Goal: Information Seeking & Learning: Compare options

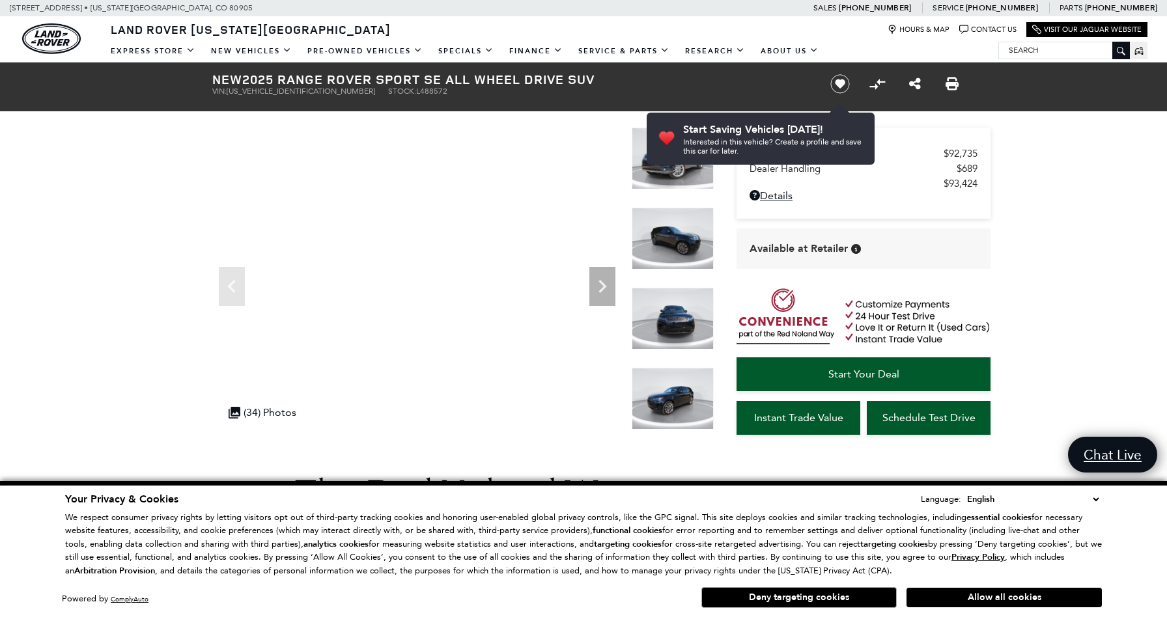
click at [675, 392] on img at bounding box center [673, 399] width 82 height 62
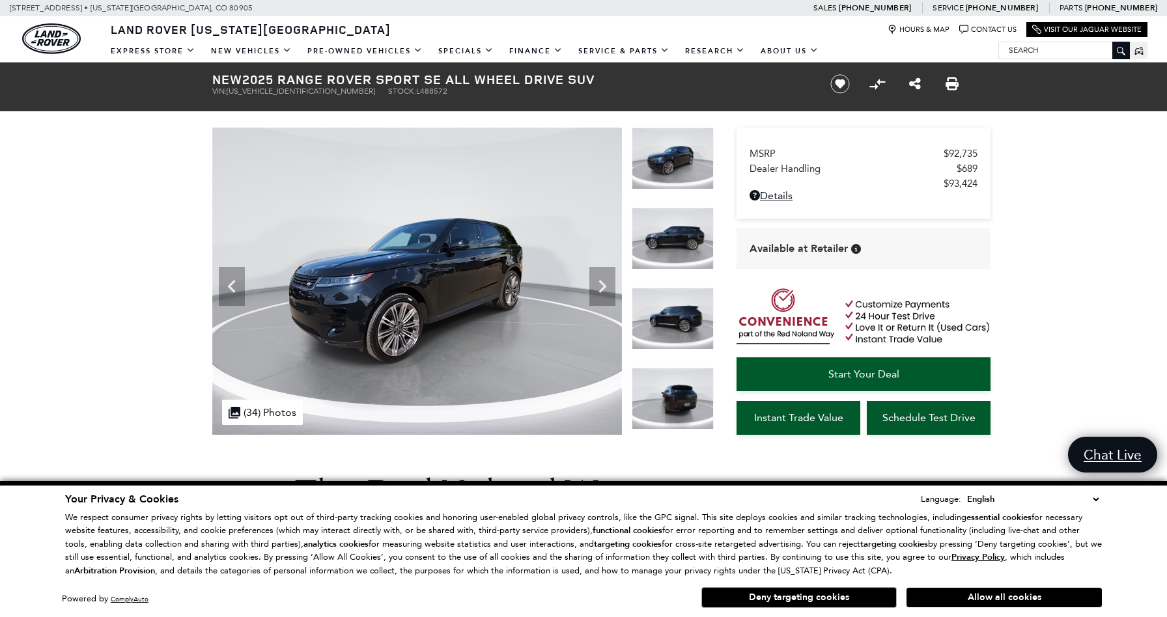
click at [675, 392] on img at bounding box center [673, 399] width 82 height 62
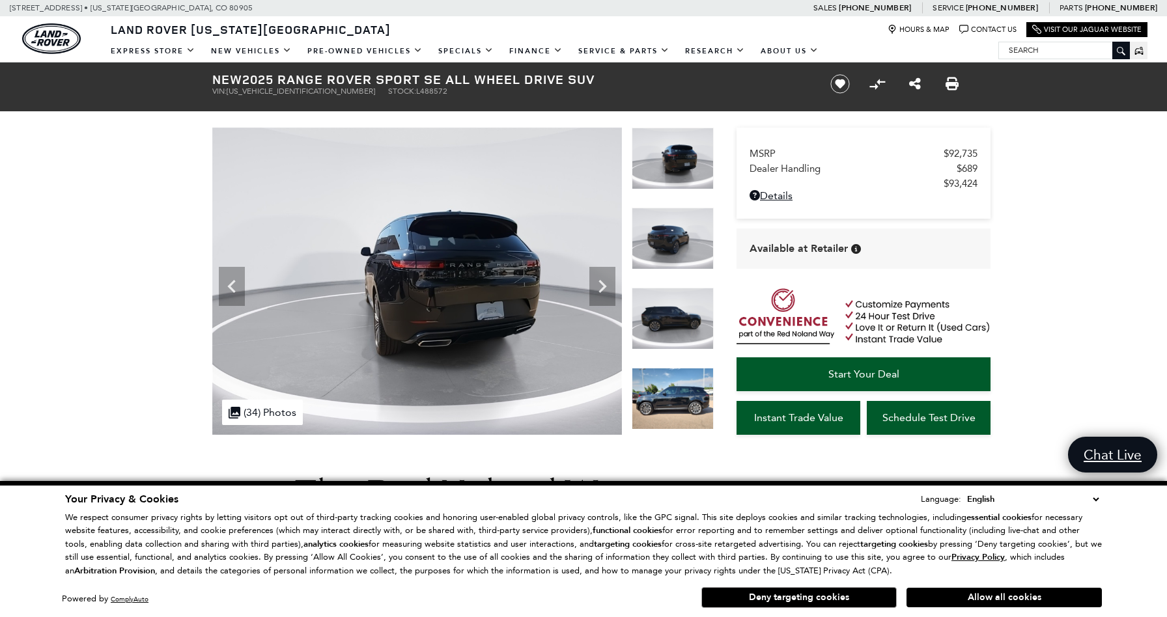
click at [675, 392] on img at bounding box center [673, 399] width 82 height 62
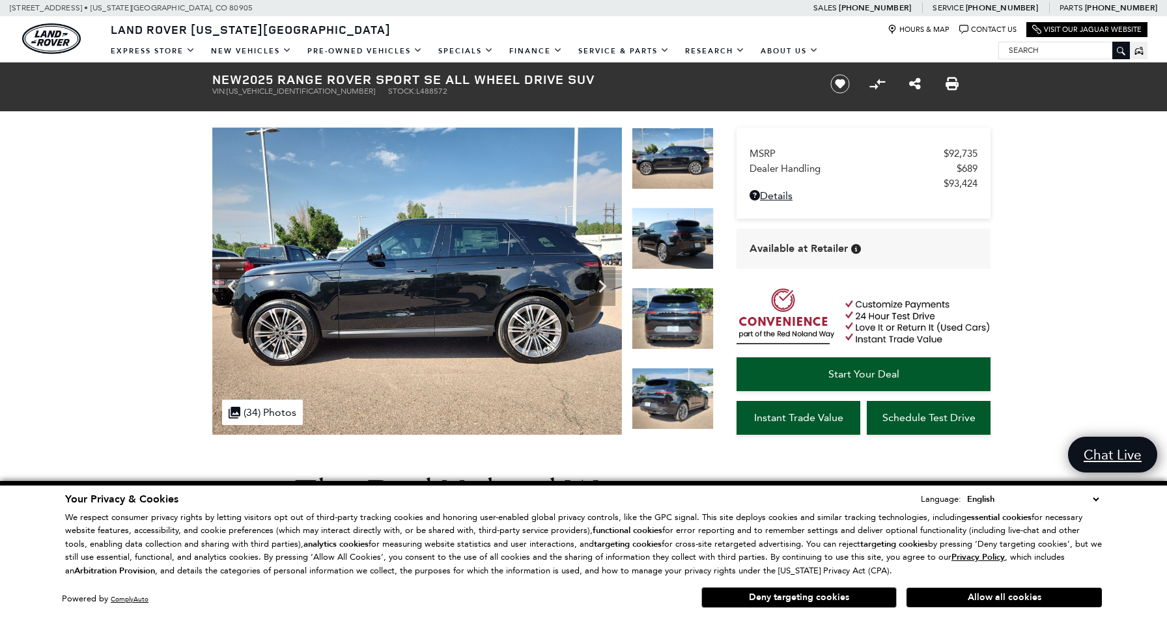
click at [675, 392] on img at bounding box center [673, 399] width 82 height 62
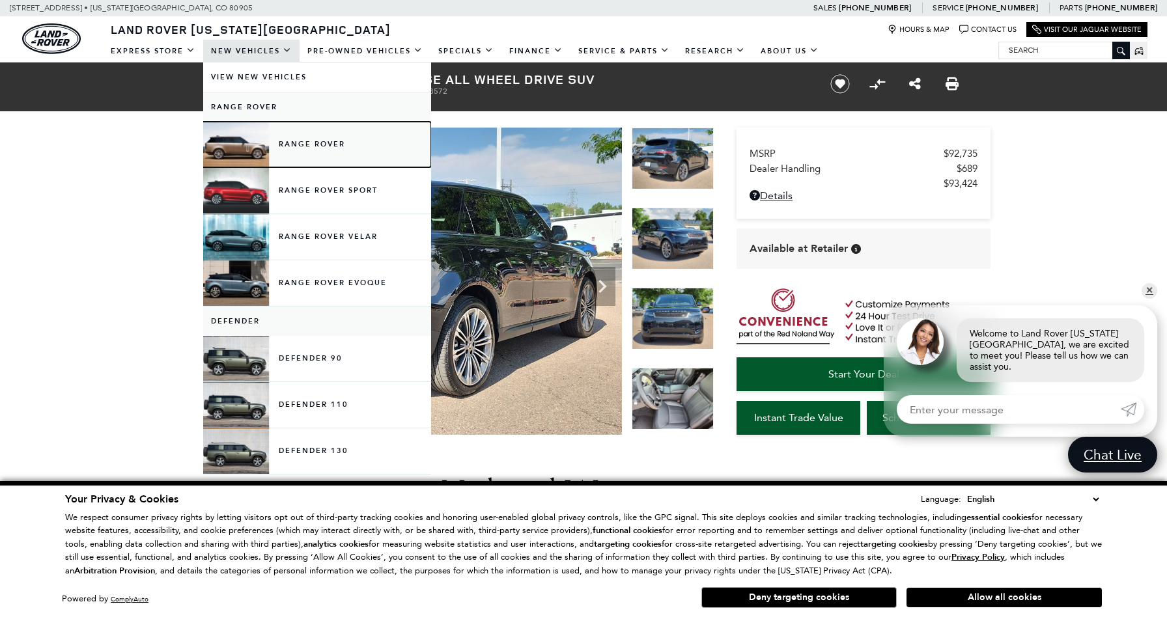
click at [303, 145] on link "Range Rover" at bounding box center [317, 145] width 228 height 46
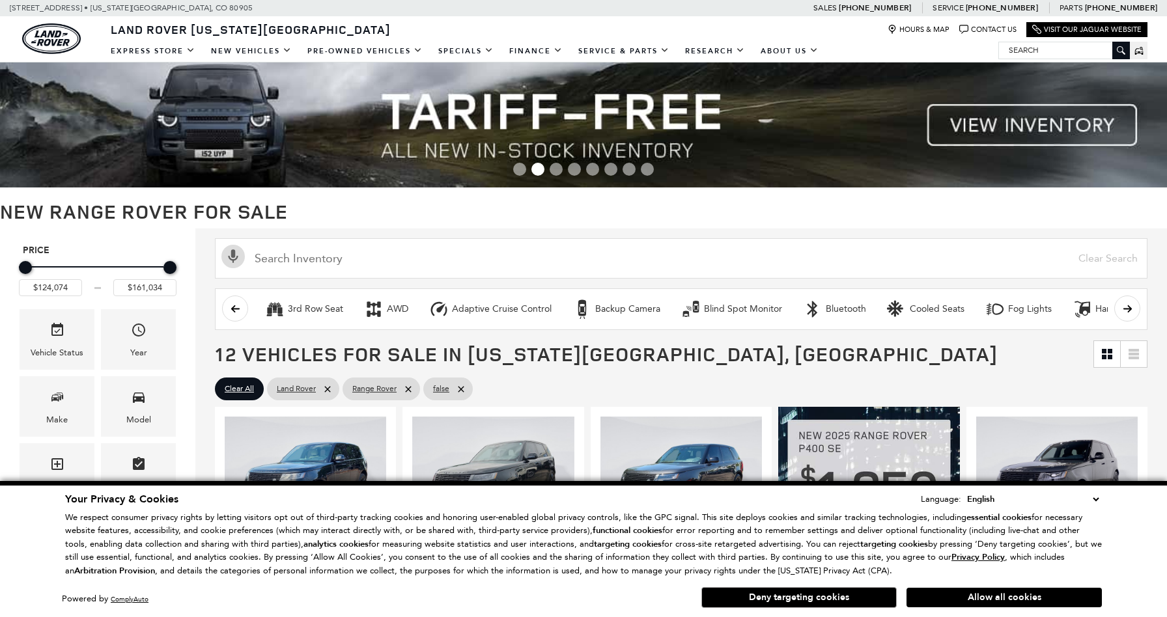
click at [1046, 598] on button "Allow all cookies" at bounding box center [1003, 598] width 195 height 20
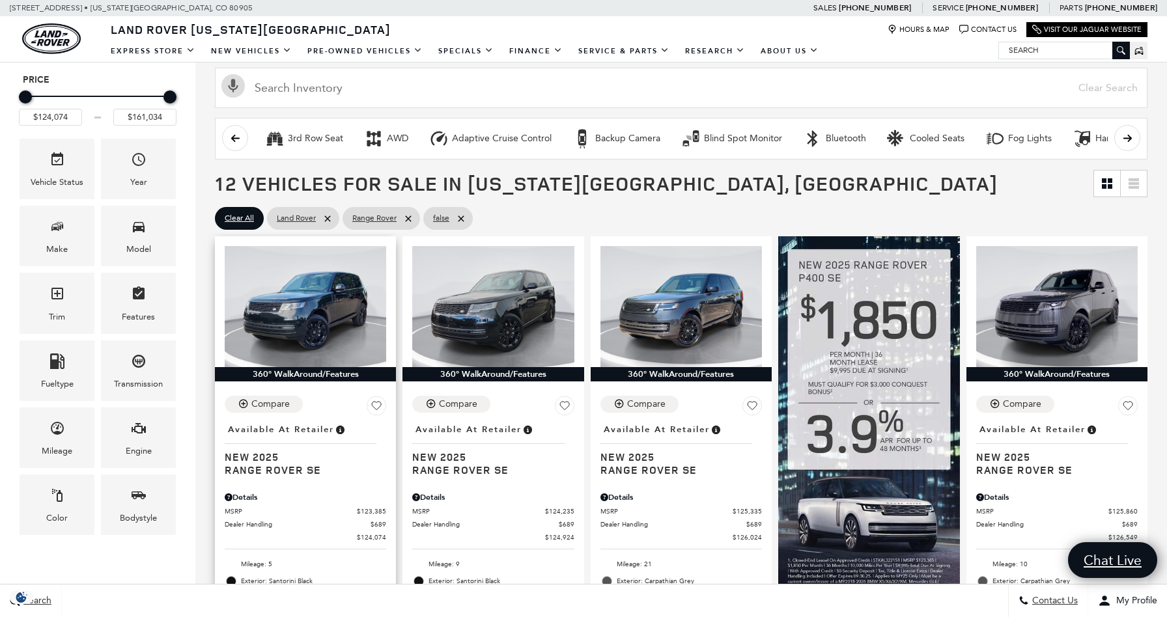
scroll to position [266, 0]
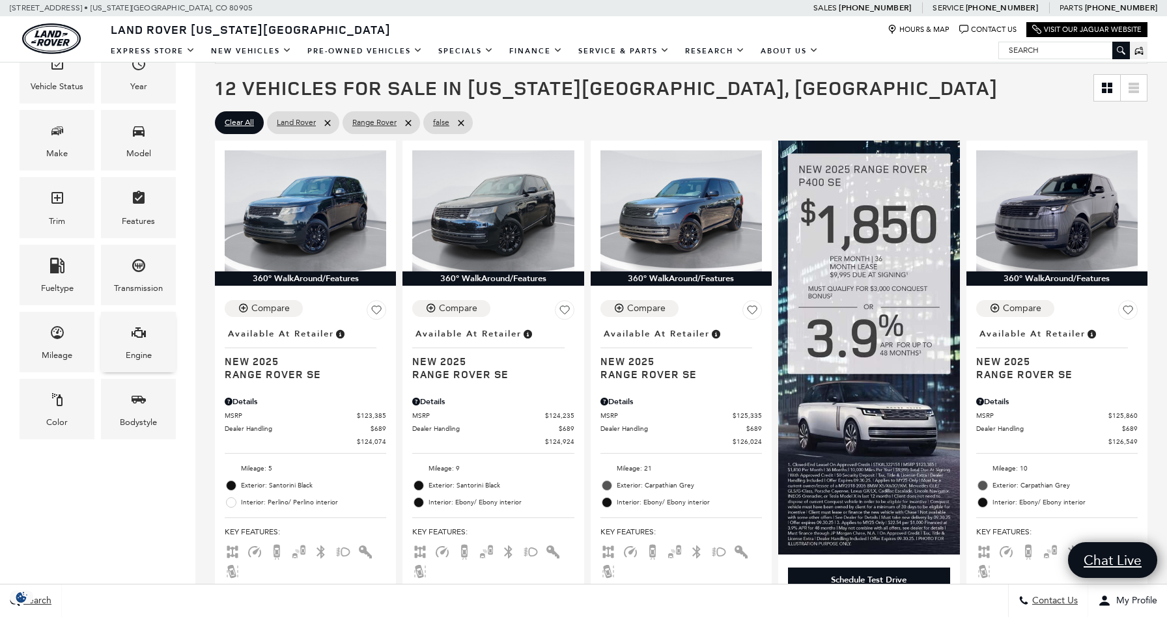
click at [147, 344] on div "Engine" at bounding box center [138, 342] width 75 height 61
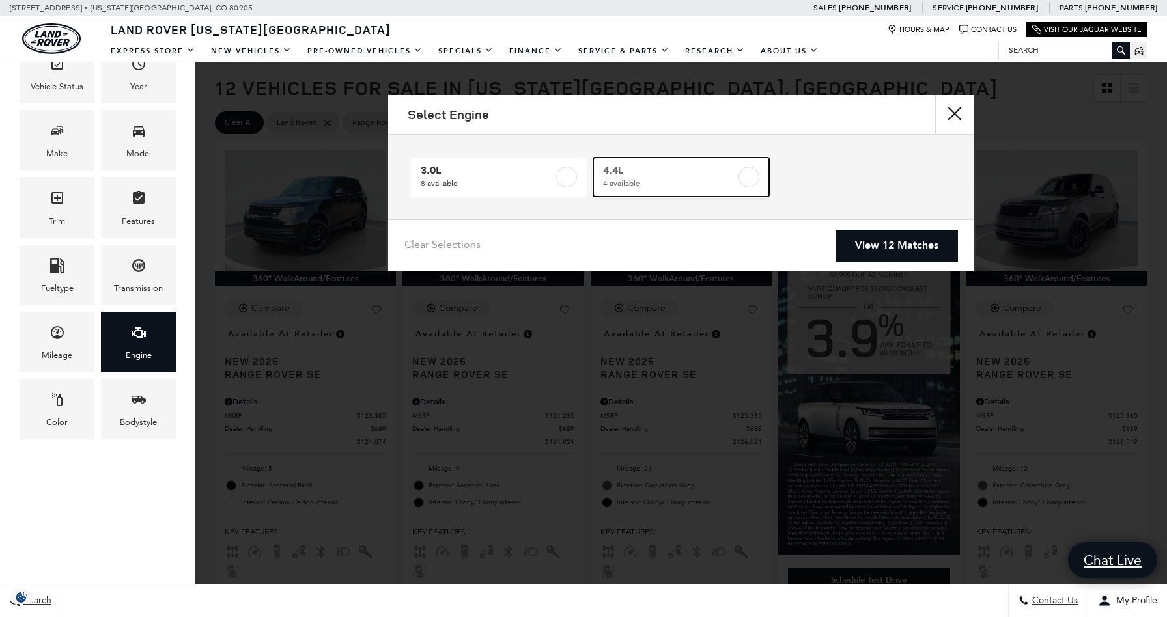
click at [682, 180] on span "4 available" at bounding box center [669, 183] width 133 height 13
type input "$148,214"
checkbox input "true"
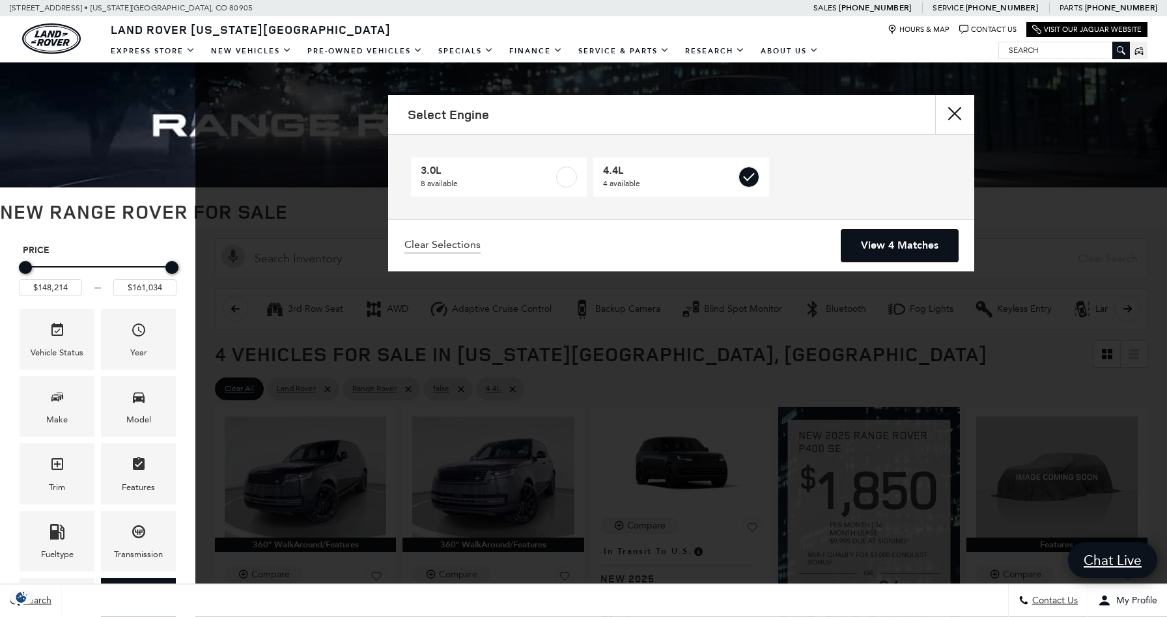
click at [867, 251] on link "View 4 Matches" at bounding box center [899, 246] width 117 height 32
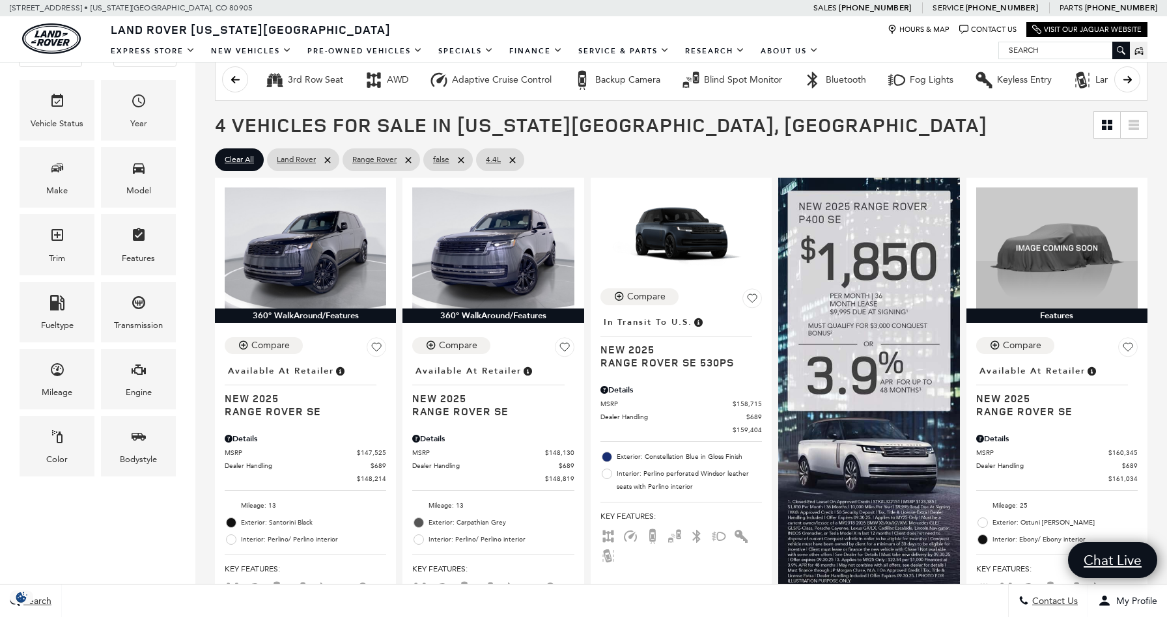
scroll to position [229, 0]
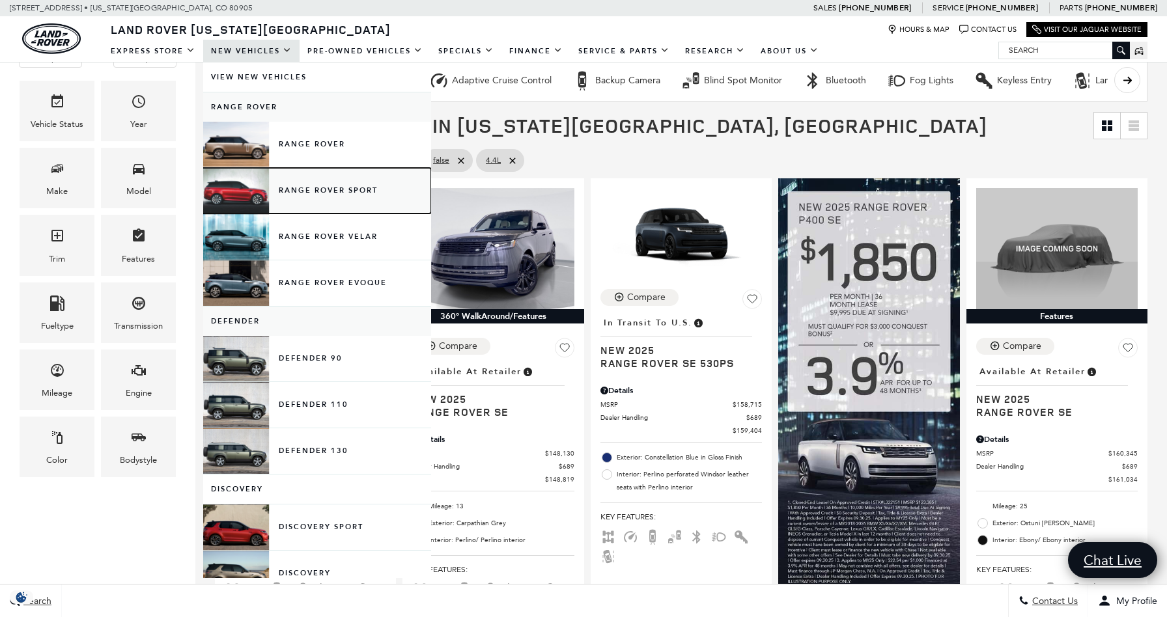
click at [299, 193] on link "Range Rover Sport" at bounding box center [317, 191] width 228 height 46
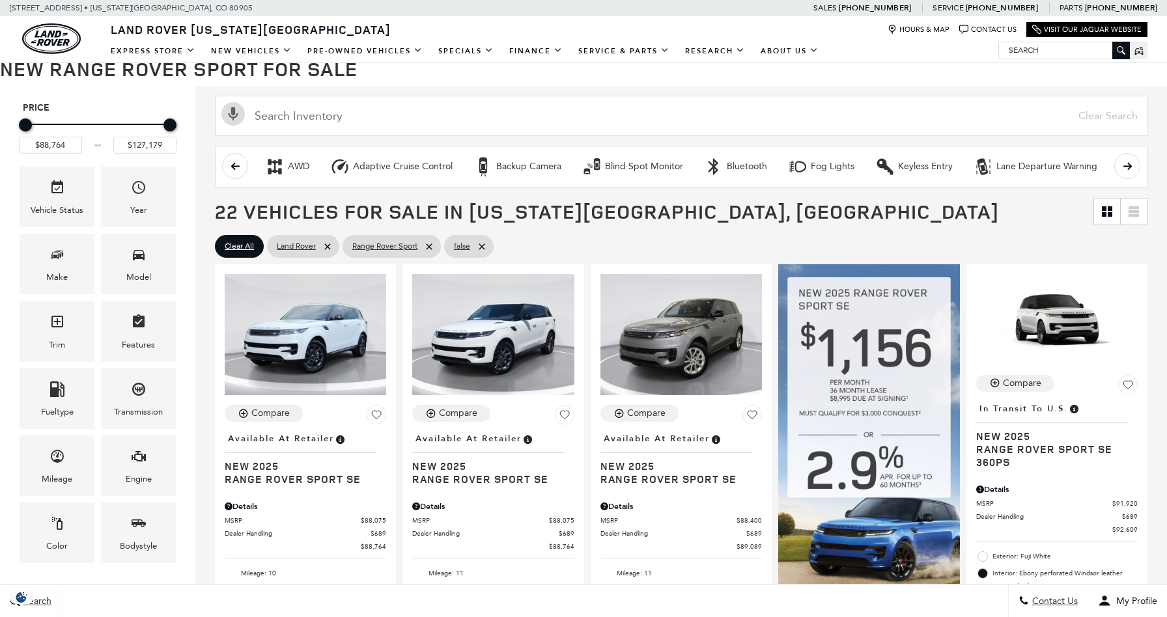
scroll to position [274, 0]
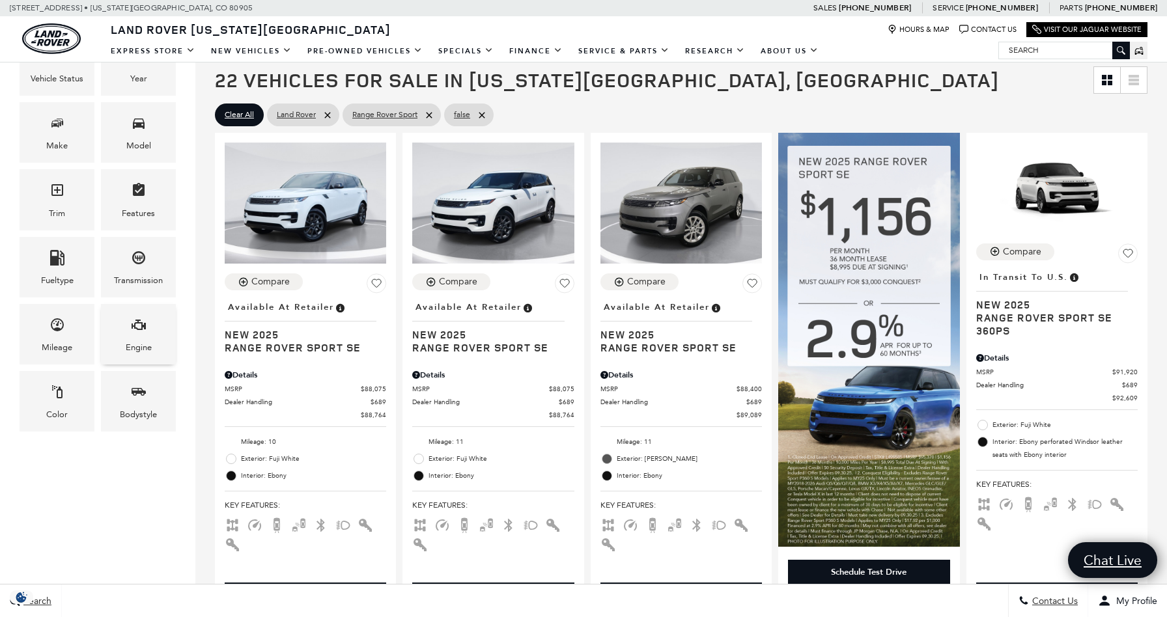
click at [155, 341] on div "Engine" at bounding box center [138, 334] width 75 height 61
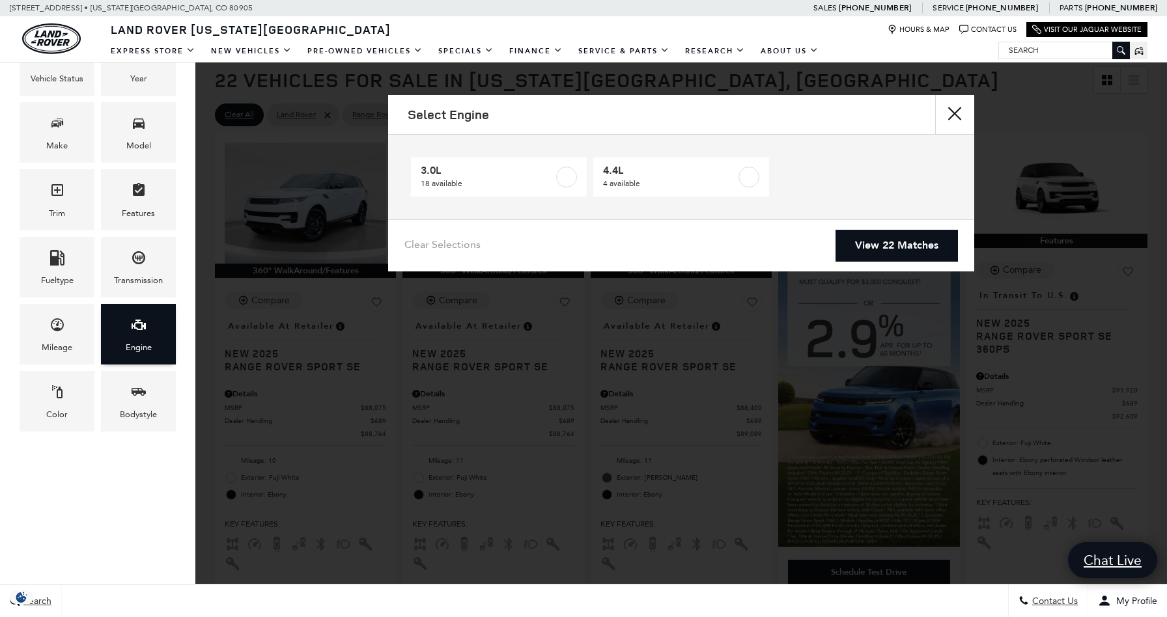
scroll to position [0, 0]
click at [667, 175] on span "4.4L" at bounding box center [669, 170] width 133 height 13
type input "$122,424"
checkbox input "true"
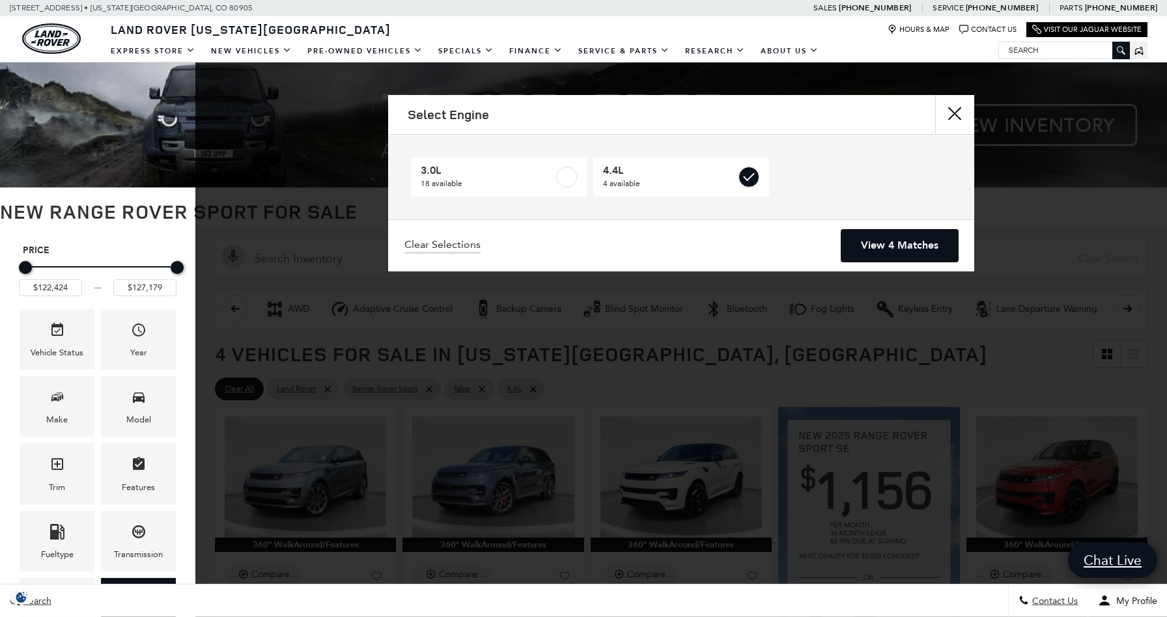
click at [872, 244] on link "View 4 Matches" at bounding box center [899, 246] width 117 height 32
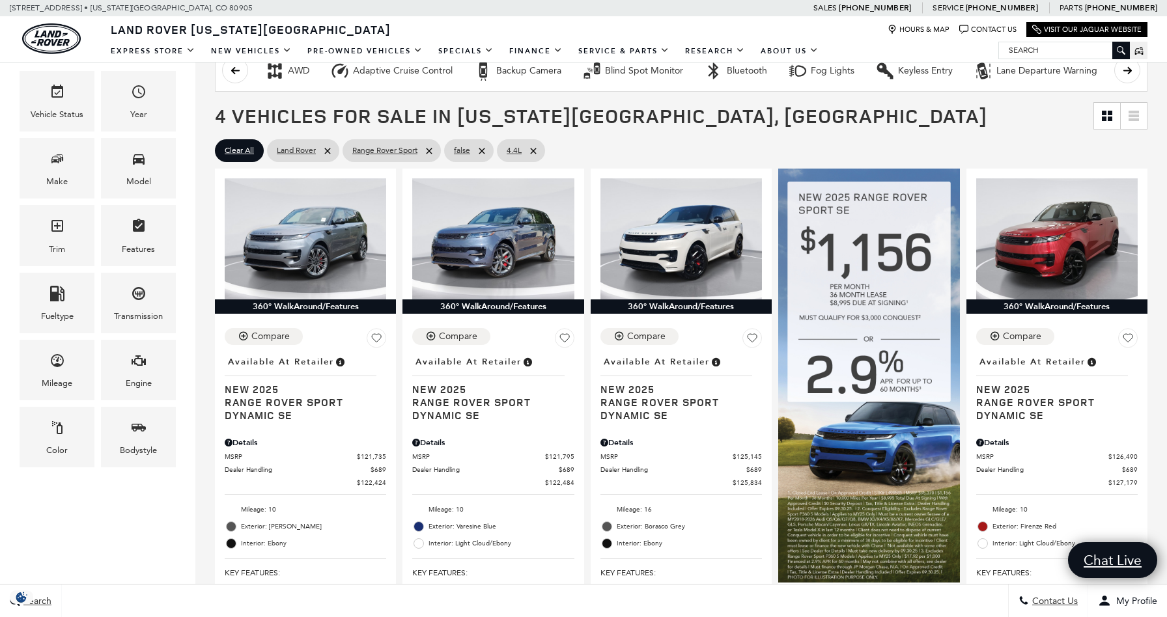
scroll to position [241, 0]
